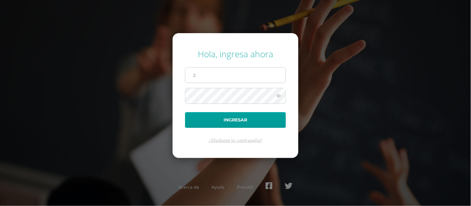
type input "2022070@ps.gt"
click at [185, 112] on button "Ingresar" at bounding box center [235, 120] width 101 height 16
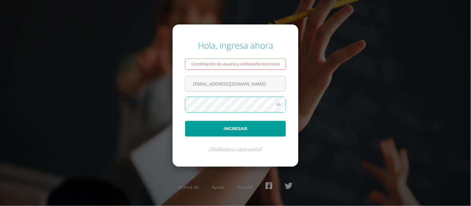
click at [185, 121] on button "Ingresar" at bounding box center [235, 129] width 101 height 16
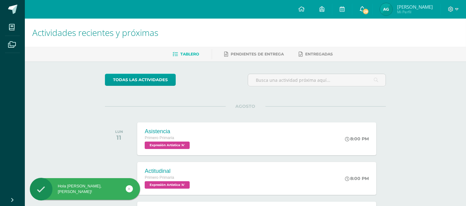
click at [362, 11] on icon at bounding box center [362, 9] width 5 height 6
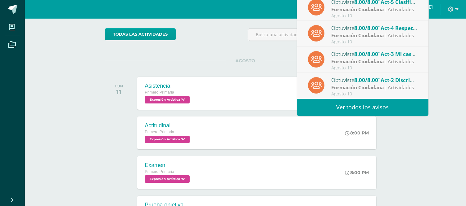
scroll to position [57, 0]
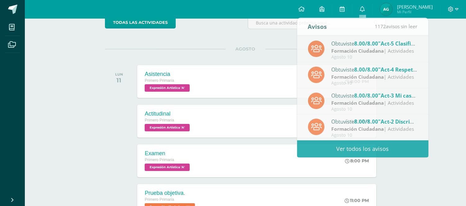
click at [453, 72] on div "Actividades recientes y próximas Tablero Pendientes de entrega Entregadas todas…" at bounding box center [245, 186] width 441 height 450
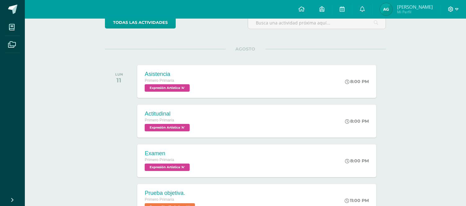
click at [455, 11] on icon at bounding box center [456, 10] width 3 height 6
click at [444, 44] on span "Cerrar sesión" at bounding box center [437, 42] width 28 height 6
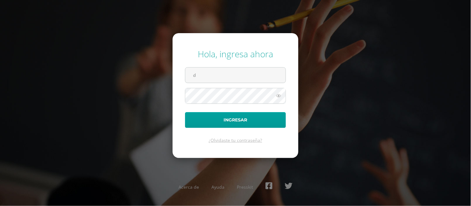
type input "[EMAIL_ADDRESS][DOMAIN_NAME]"
click at [185, 112] on button "Ingresar" at bounding box center [235, 120] width 101 height 16
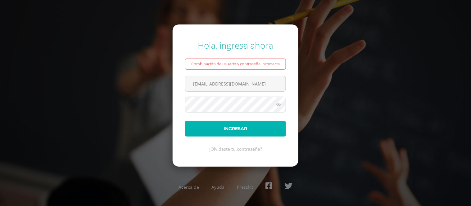
click at [185, 121] on button "Ingresar" at bounding box center [235, 129] width 101 height 16
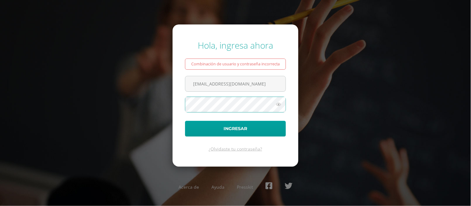
click at [185, 121] on button "Ingresar" at bounding box center [235, 129] width 101 height 16
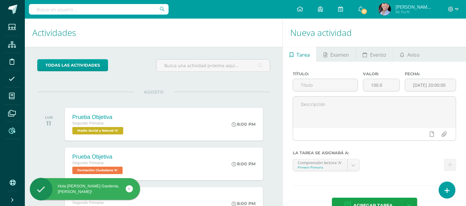
click at [12, 131] on icon at bounding box center [12, 131] width 7 height 6
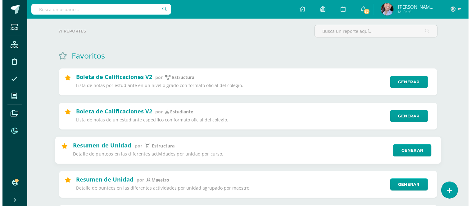
scroll to position [46, 0]
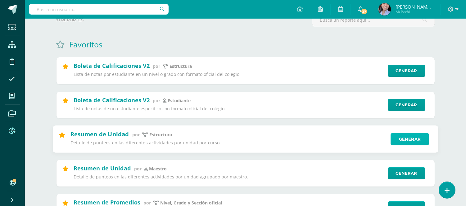
click at [402, 140] on link "Generar" at bounding box center [409, 139] width 38 height 12
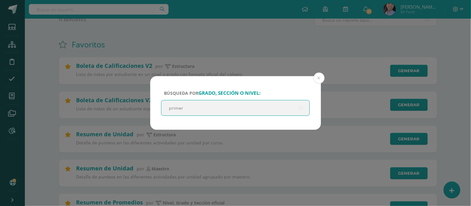
type input "primero"
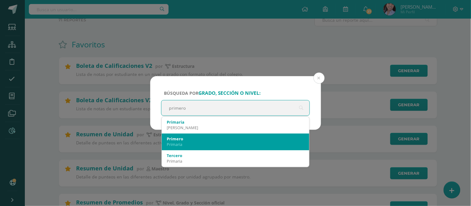
click at [198, 138] on div "Primero" at bounding box center [236, 139] width 138 height 6
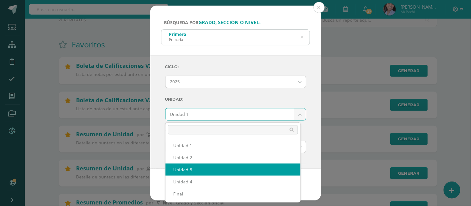
select select "Unidad 3"
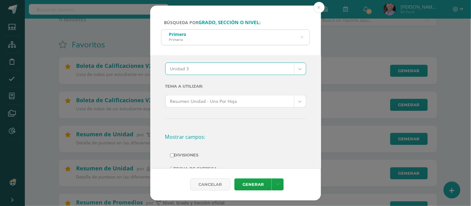
scroll to position [80, 0]
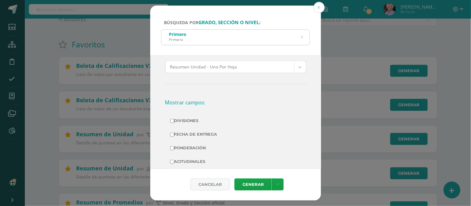
click at [193, 119] on label "Divisiones" at bounding box center [235, 121] width 131 height 9
click at [174, 119] on input "Divisiones" at bounding box center [172, 121] width 4 height 4
checkbox input "true"
click at [194, 150] on label "Ponderación" at bounding box center [235, 148] width 131 height 9
click at [174, 150] on input "Ponderación" at bounding box center [172, 148] width 4 height 4
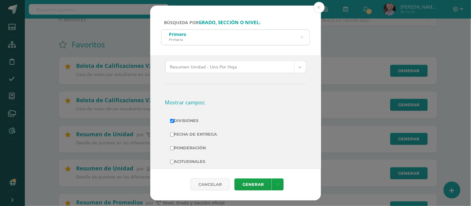
checkbox input "true"
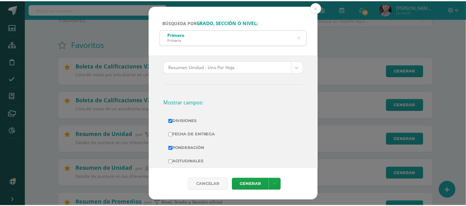
scroll to position [115, 0]
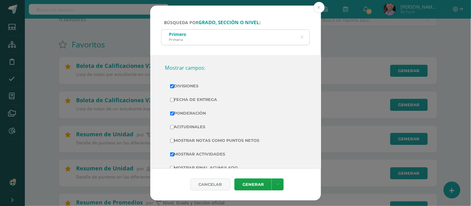
click at [195, 140] on label "Mostrar Notas Como Puntos Netos" at bounding box center [235, 140] width 131 height 9
click at [174, 140] on input "Mostrar Notas Como Puntos Netos" at bounding box center [172, 141] width 4 height 4
checkbox input "true"
click at [248, 187] on link "Generar" at bounding box center [252, 185] width 37 height 12
click at [316, 8] on button at bounding box center [318, 7] width 11 height 11
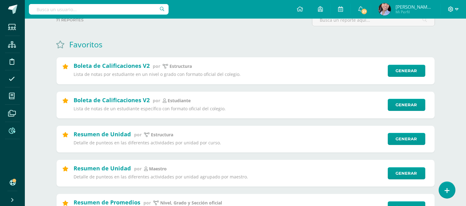
click at [451, 10] on icon at bounding box center [451, 10] width 6 height 6
click at [439, 43] on span "Cerrar sesión" at bounding box center [437, 43] width 28 height 6
